Goal: Task Accomplishment & Management: Manage account settings

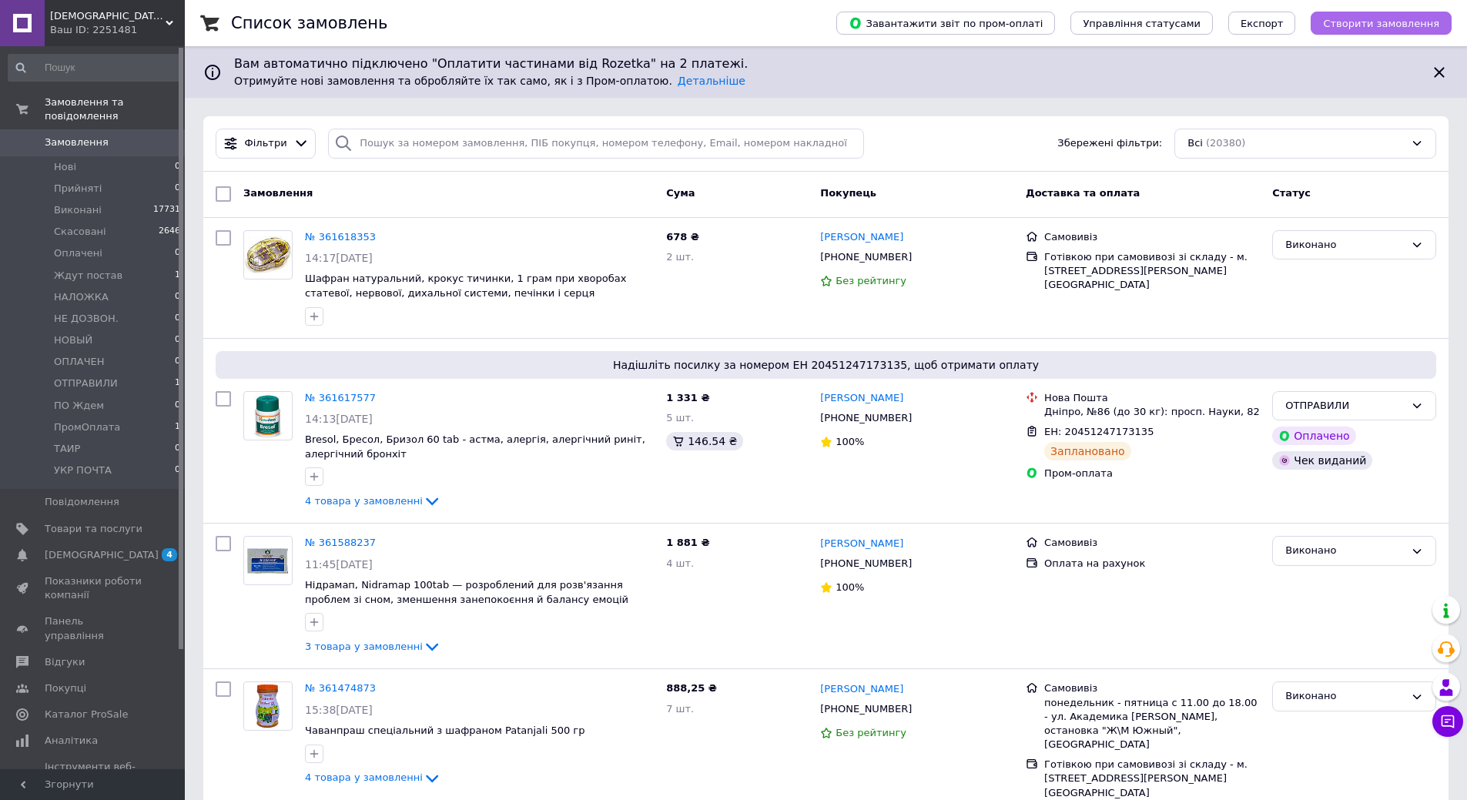
click at [1359, 25] on span "Створити замовлення" at bounding box center [1381, 24] width 116 height 12
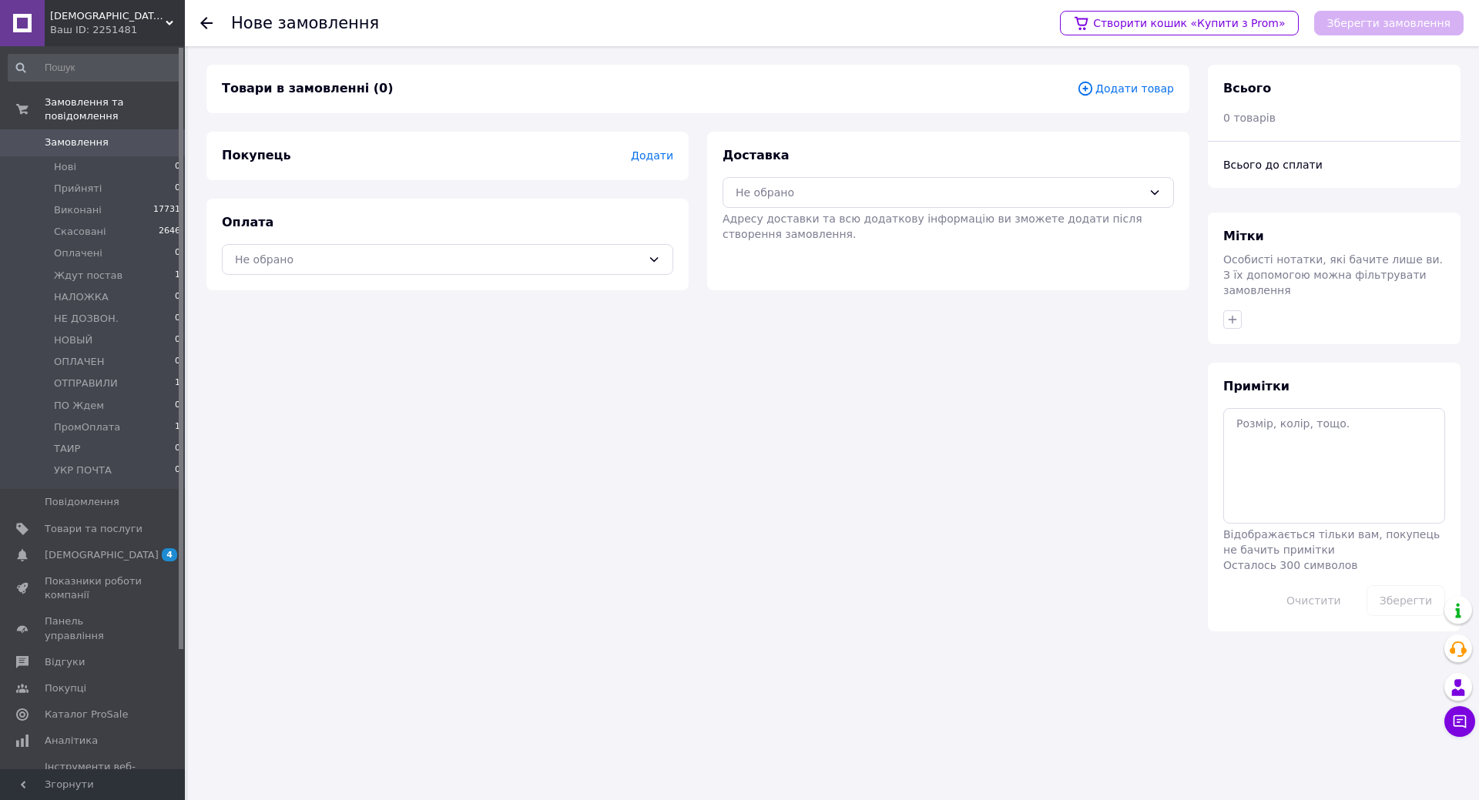
click at [656, 152] on span "Додати" at bounding box center [652, 155] width 42 height 12
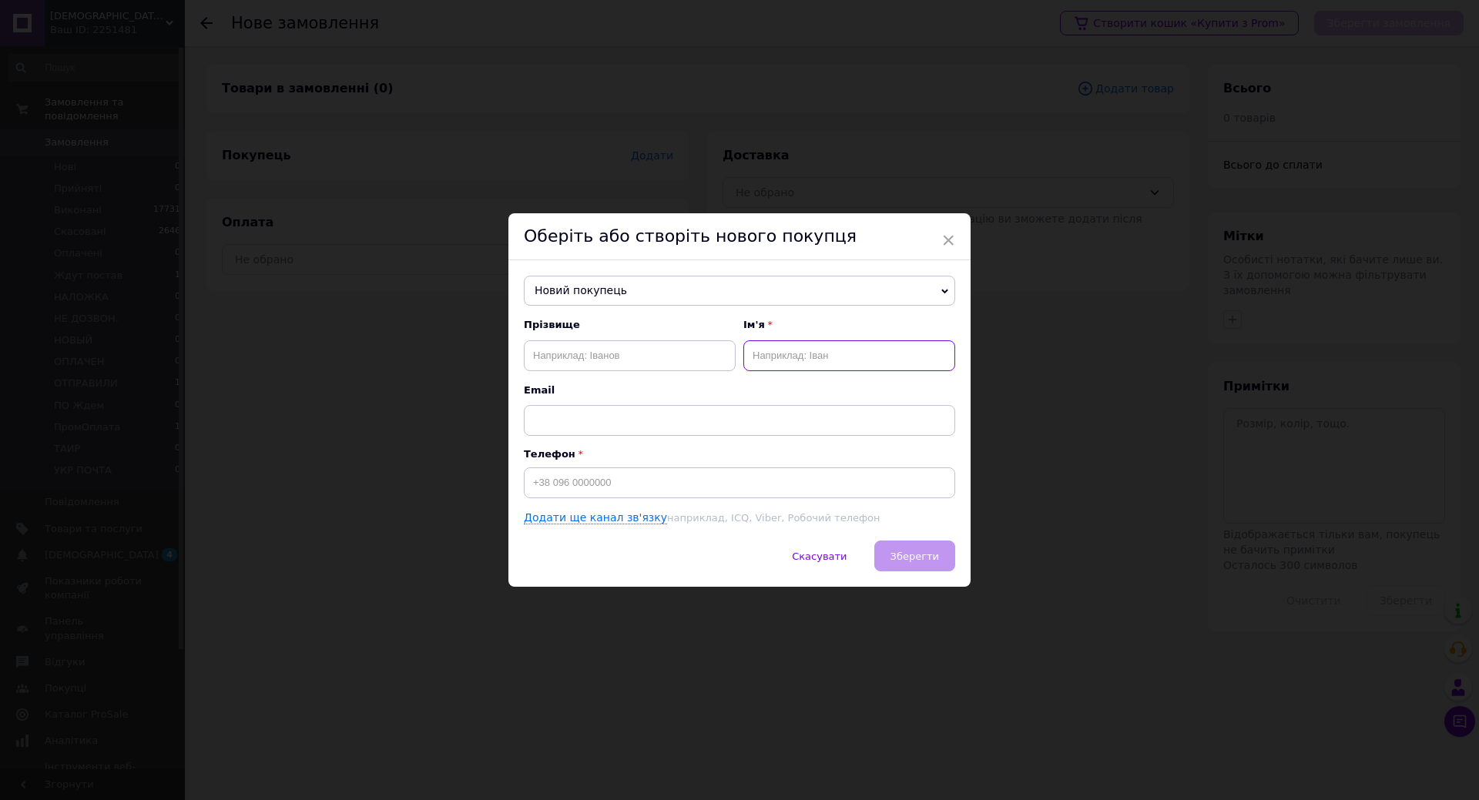
click at [796, 365] on input "text" at bounding box center [849, 355] width 212 height 31
type input "[DEMOGRAPHIC_DATA]"
click at [635, 477] on input at bounding box center [739, 482] width 431 height 31
type input "[PHONE_NUMBER]"
click at [925, 570] on button "Зберегти" at bounding box center [914, 556] width 81 height 31
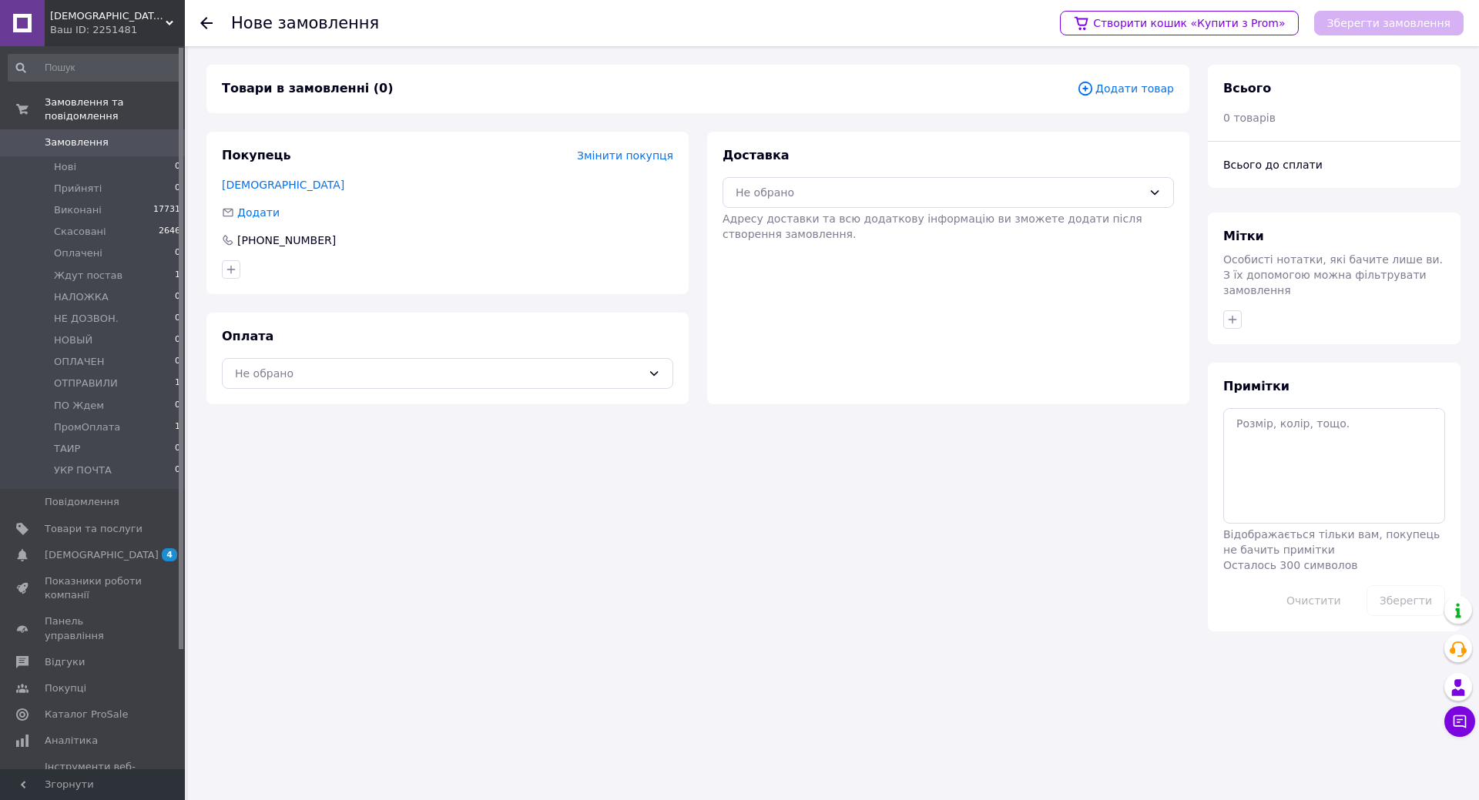
click at [1131, 91] on span "Додати товар" at bounding box center [1125, 88] width 97 height 17
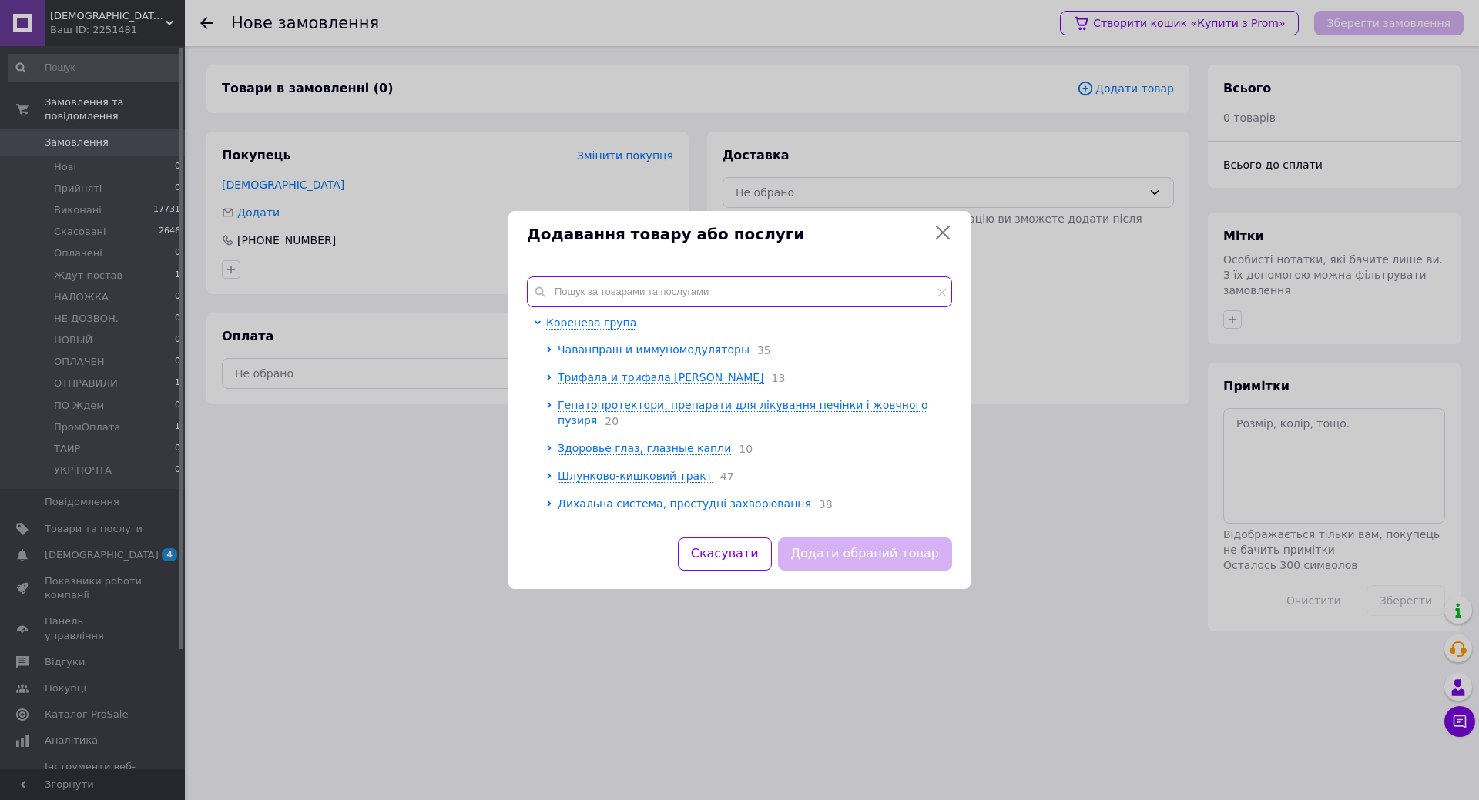
click at [660, 277] on input "text" at bounding box center [739, 291] width 425 height 31
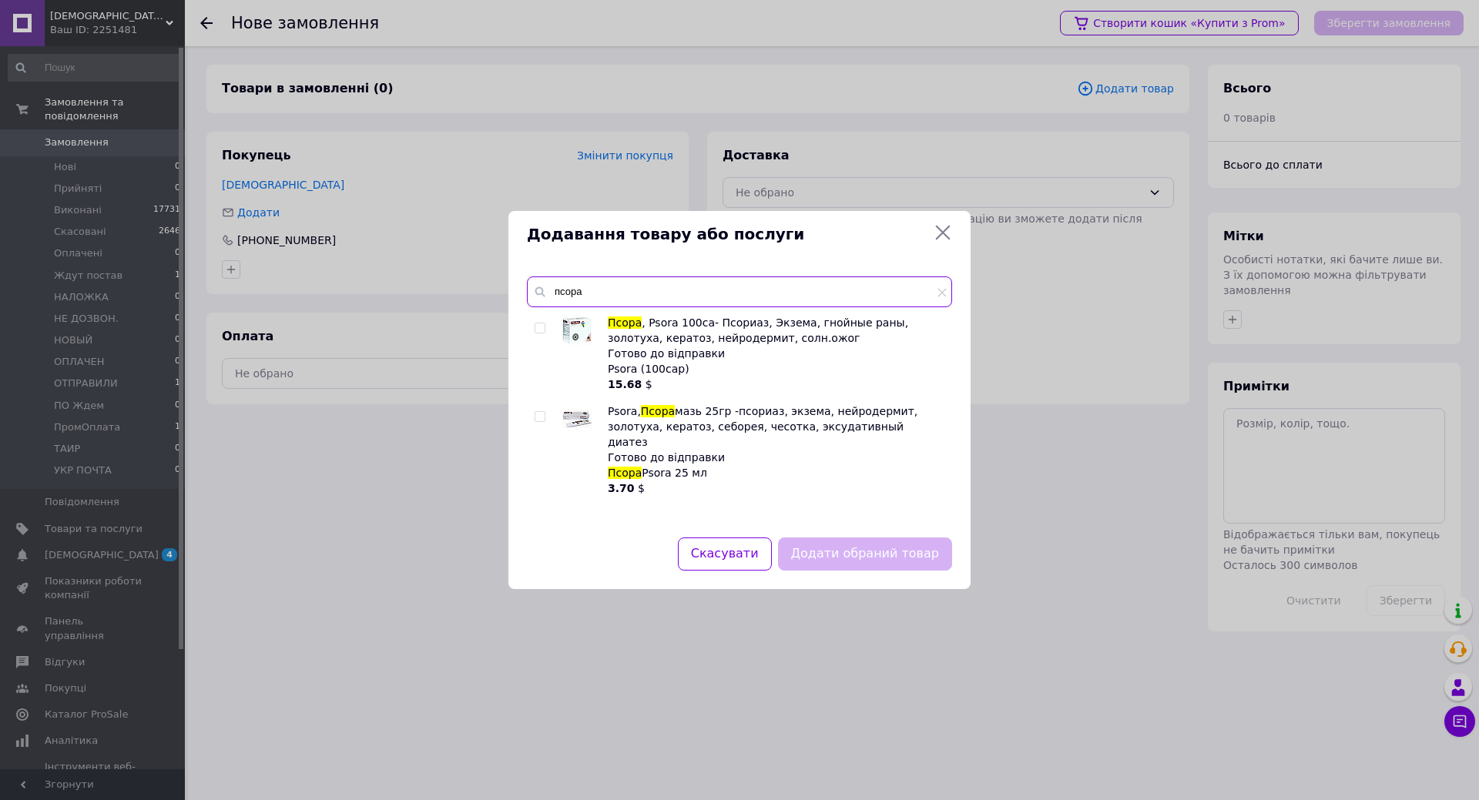
type input "псора"
click at [544, 417] on input "checkbox" at bounding box center [539, 417] width 10 height 10
checkbox input "true"
click at [880, 564] on button "Додати обраний товар" at bounding box center [865, 554] width 174 height 33
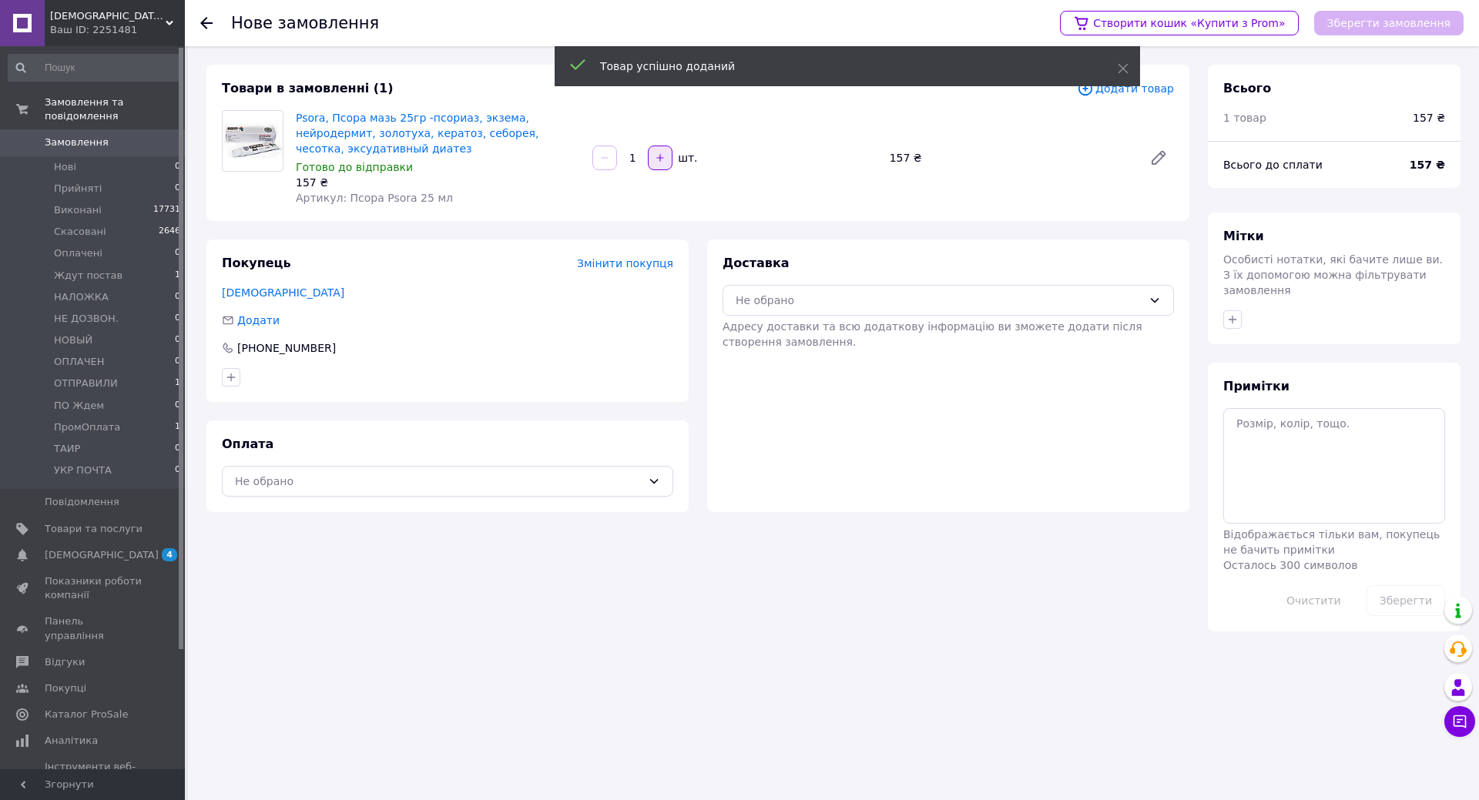
click at [671, 154] on button "button" at bounding box center [660, 158] width 25 height 25
type input "2"
click at [874, 310] on div "Не обрано" at bounding box center [947, 300] width 451 height 31
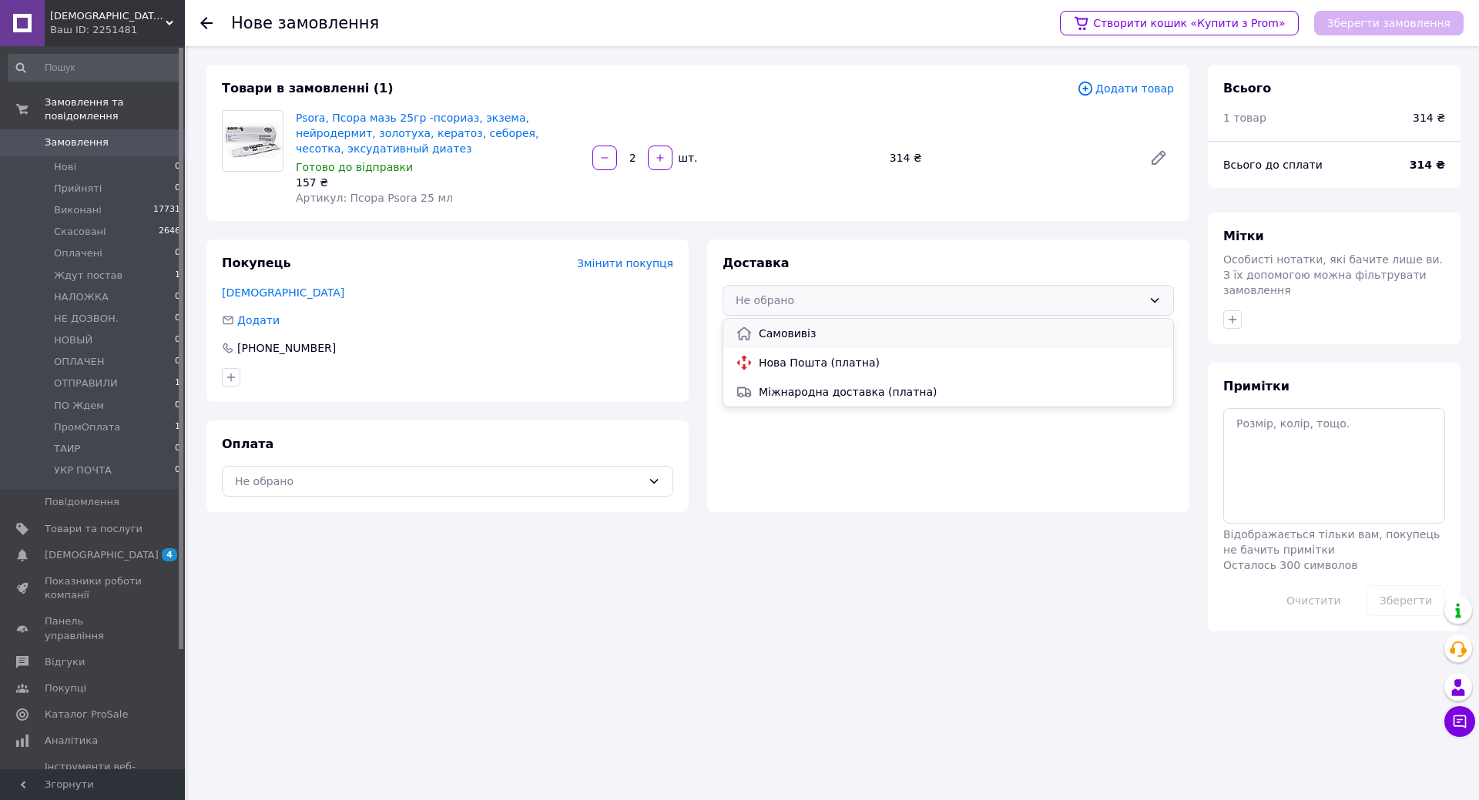
click at [874, 342] on div "Самовивіз" at bounding box center [948, 333] width 450 height 29
click at [597, 477] on div "Не обрано" at bounding box center [438, 481] width 407 height 17
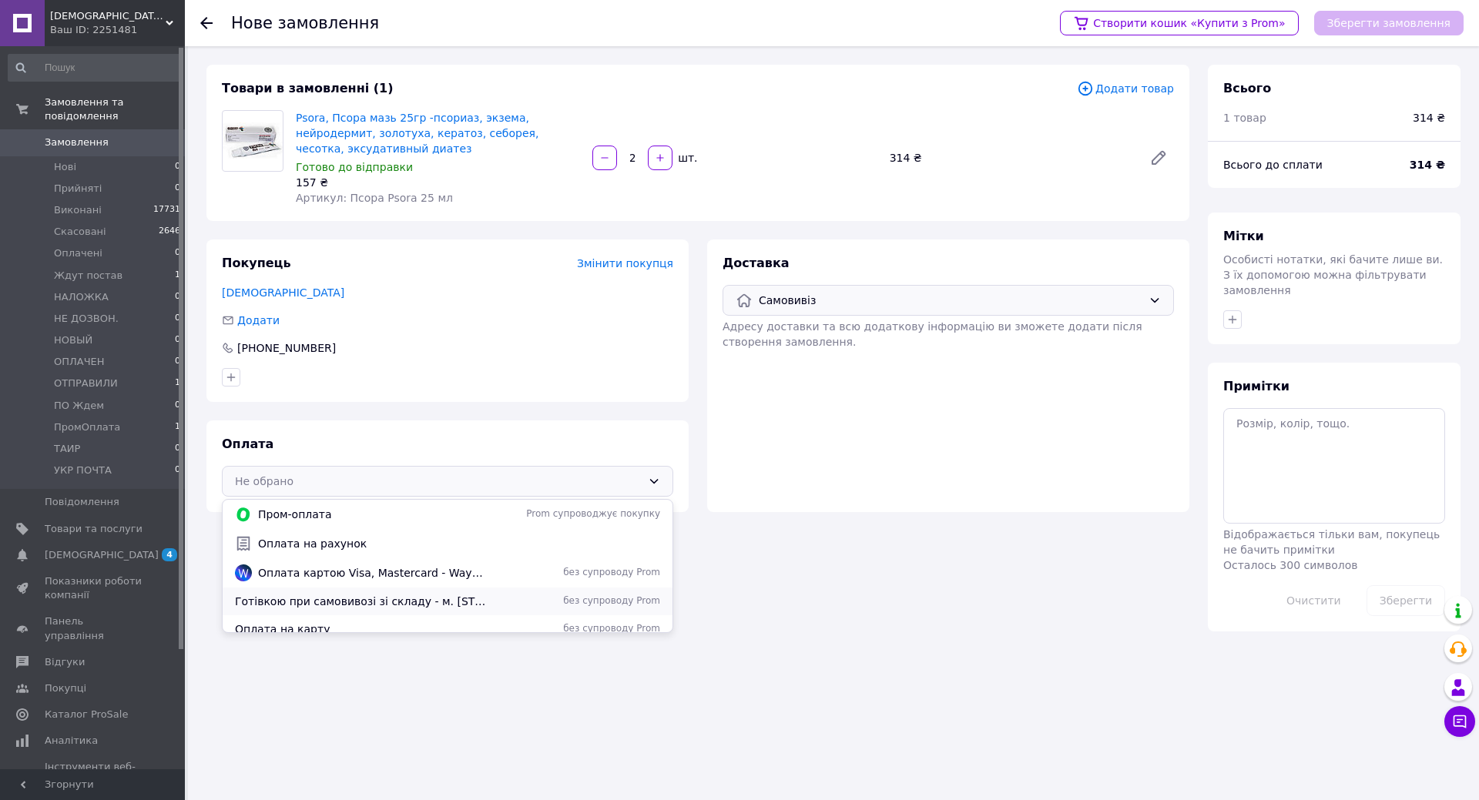
click at [426, 601] on span "Готівкою при самовивозі зі складу - м. [STREET_ADDRESS][PERSON_NAME][GEOGRAPHIC…" at bounding box center [361, 601] width 253 height 15
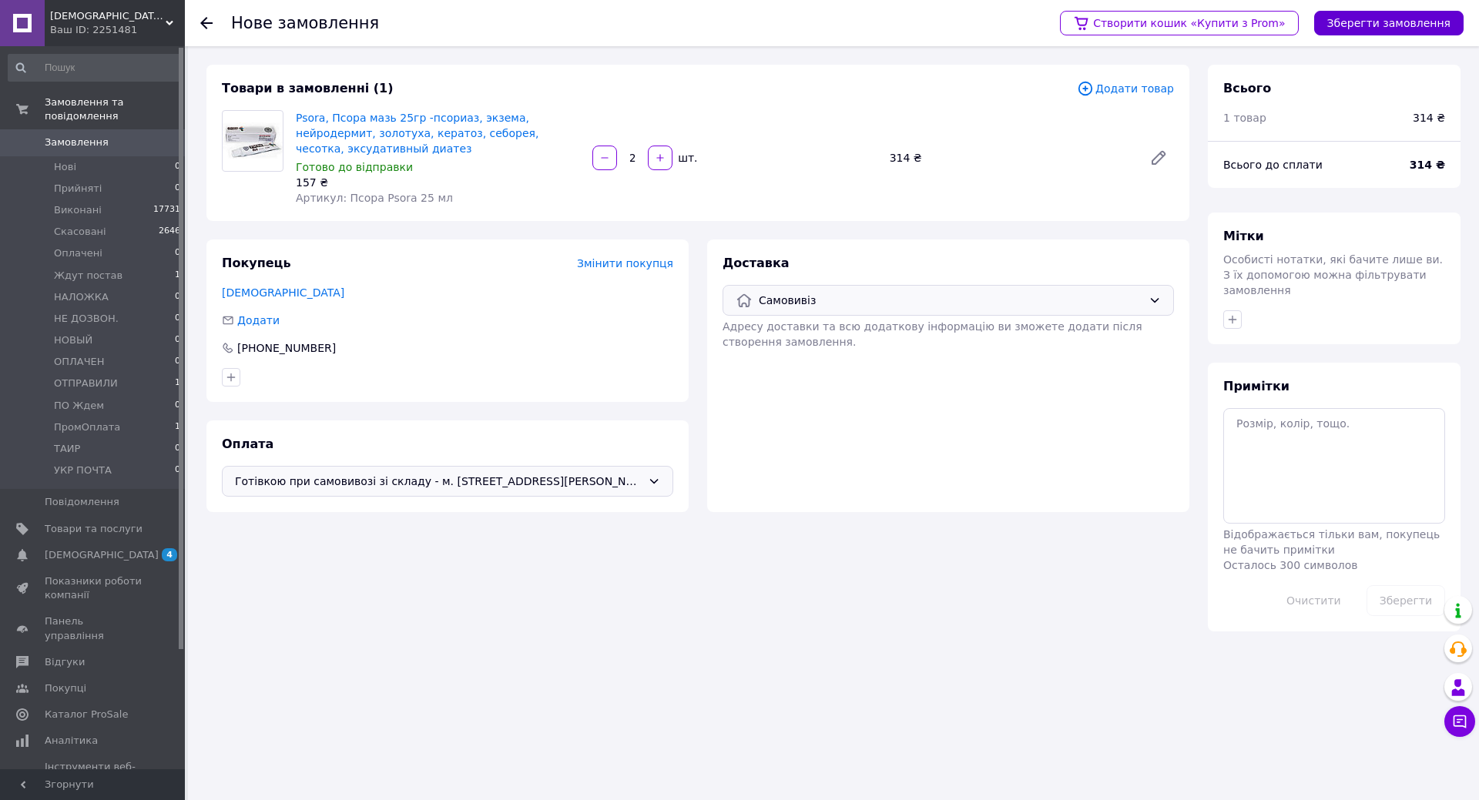
click at [1407, 25] on button "Зберегти замовлення" at bounding box center [1388, 23] width 149 height 25
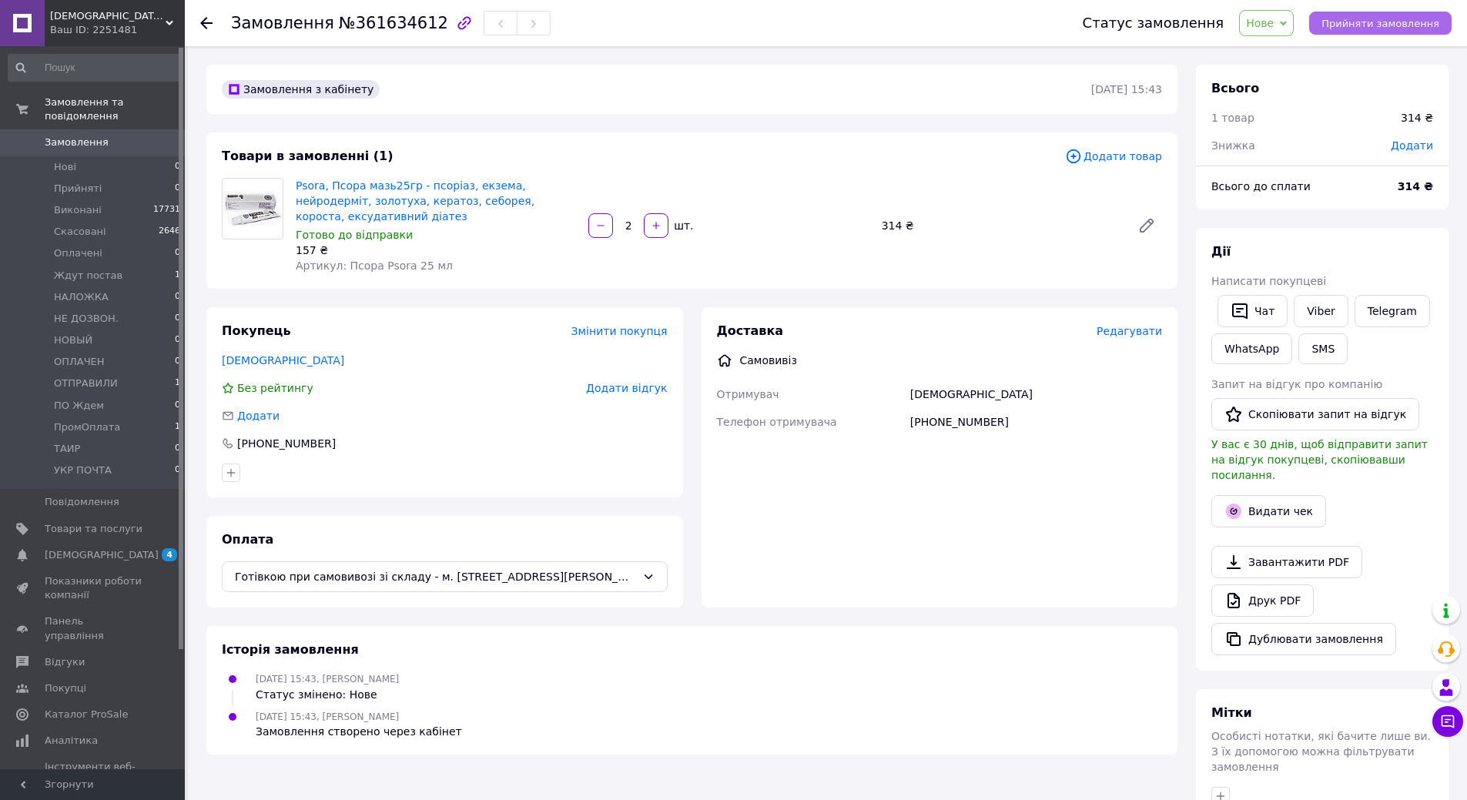
click at [1392, 18] on span "Прийняти замовлення" at bounding box center [1380, 24] width 118 height 12
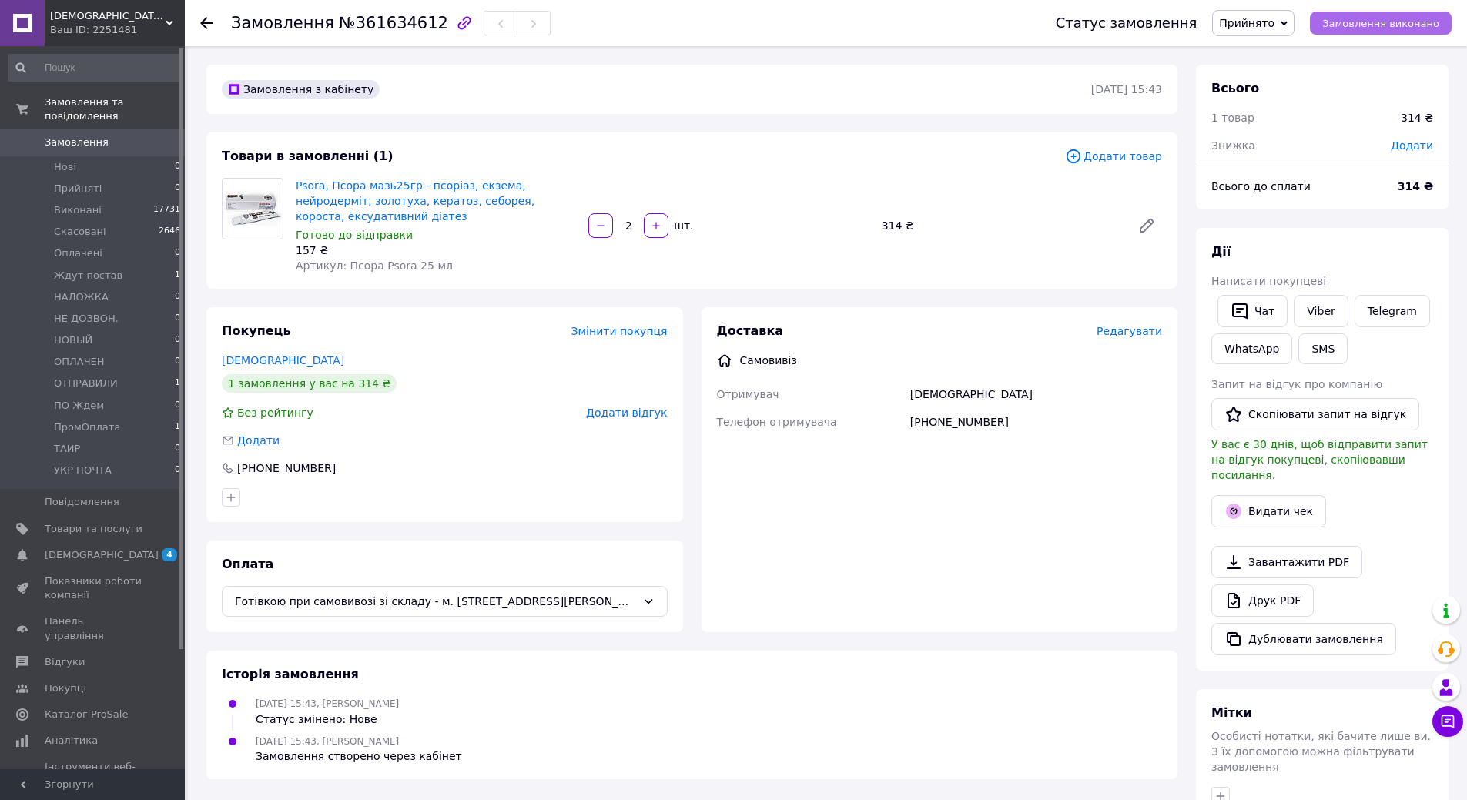
click at [1389, 21] on span "Замовлення виконано" at bounding box center [1380, 24] width 117 height 12
